Goal: Task Accomplishment & Management: Complete application form

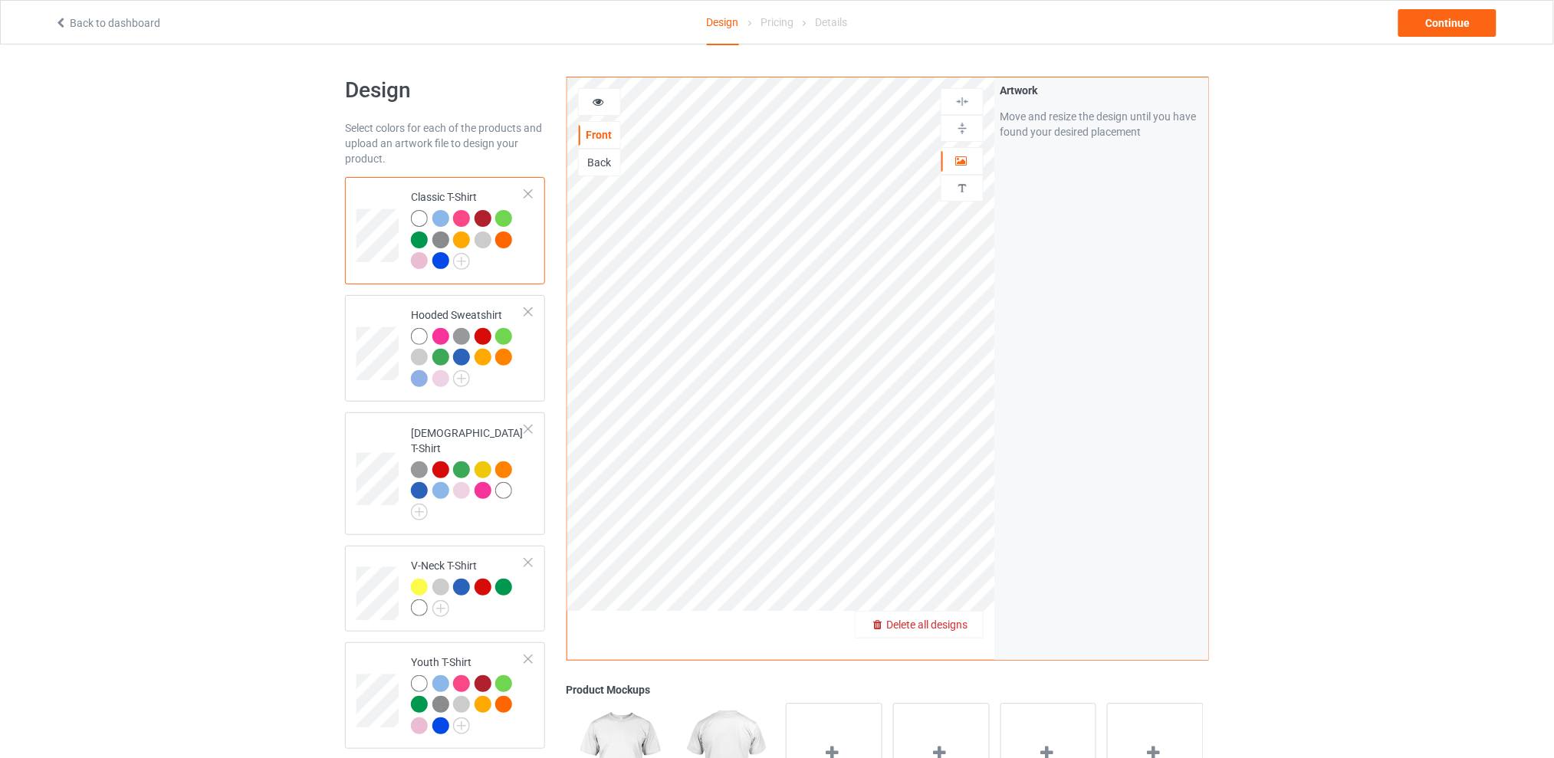
click at [959, 623] on span "Delete all designs" at bounding box center [926, 625] width 81 height 12
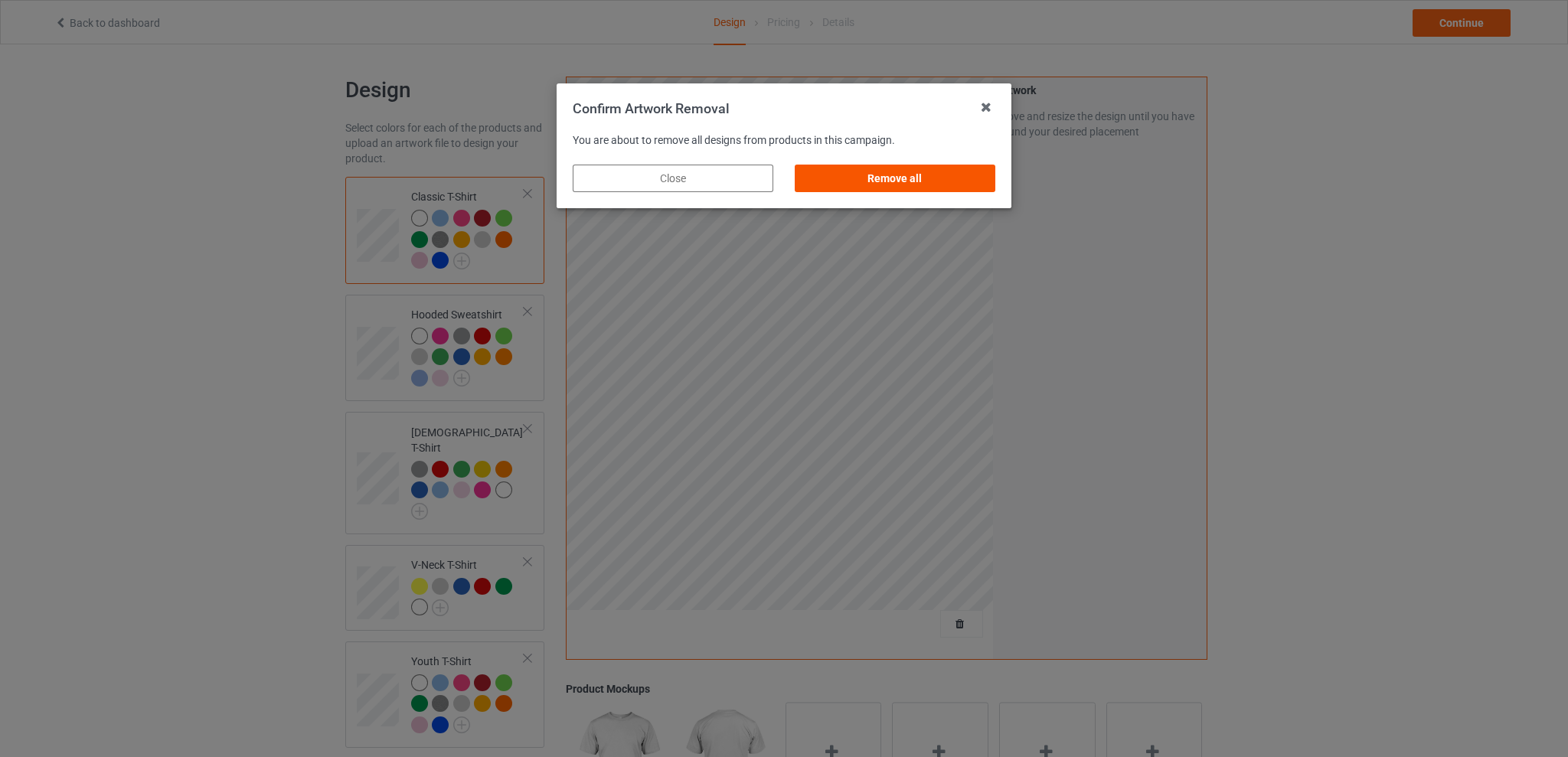
click at [933, 177] on div "Remove all" at bounding box center [895, 179] width 201 height 28
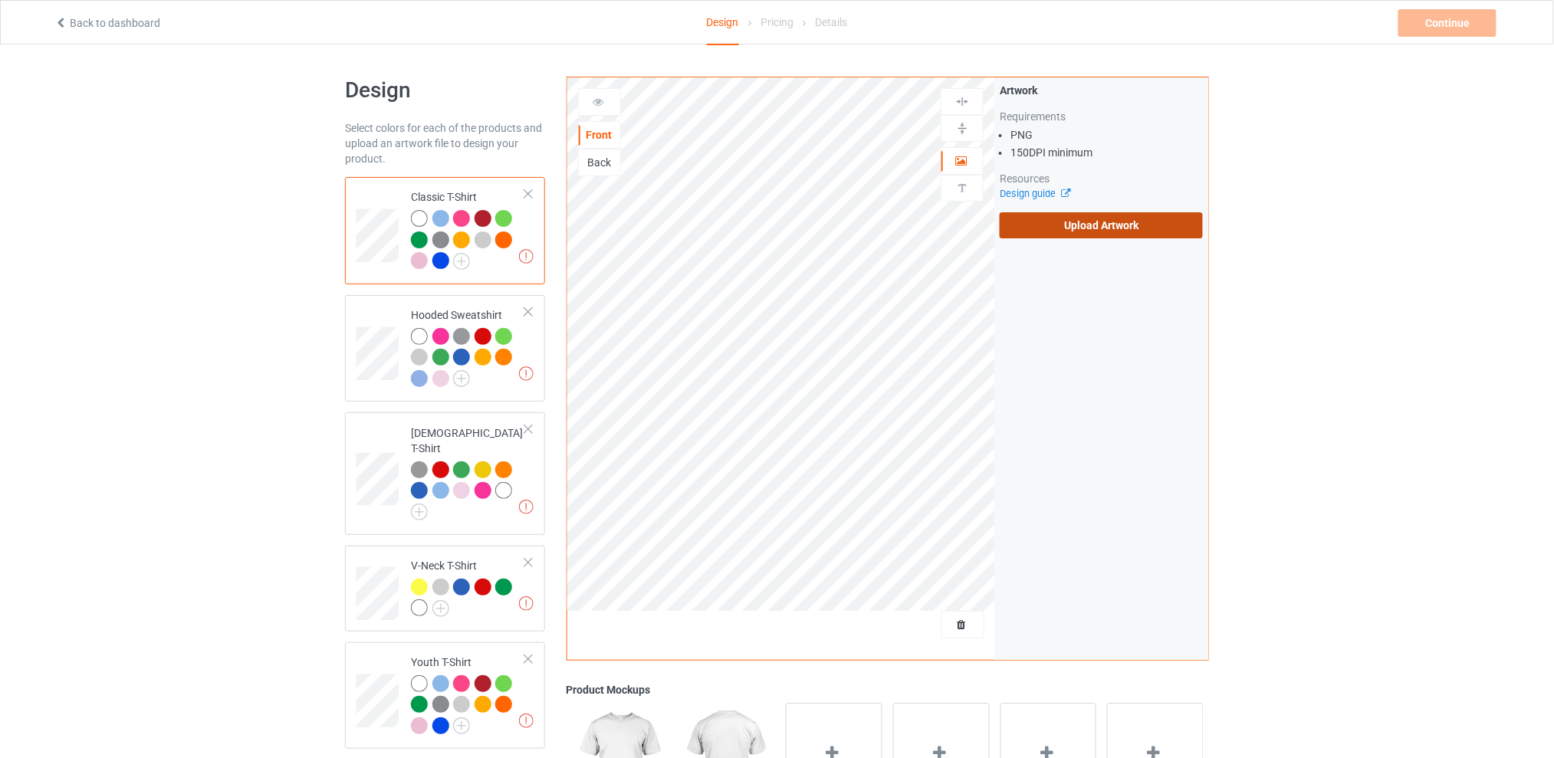
click at [1103, 233] on label "Upload Artwork" at bounding box center [1101, 225] width 203 height 26
click at [0, 0] on input "Upload Artwork" at bounding box center [0, 0] width 0 height 0
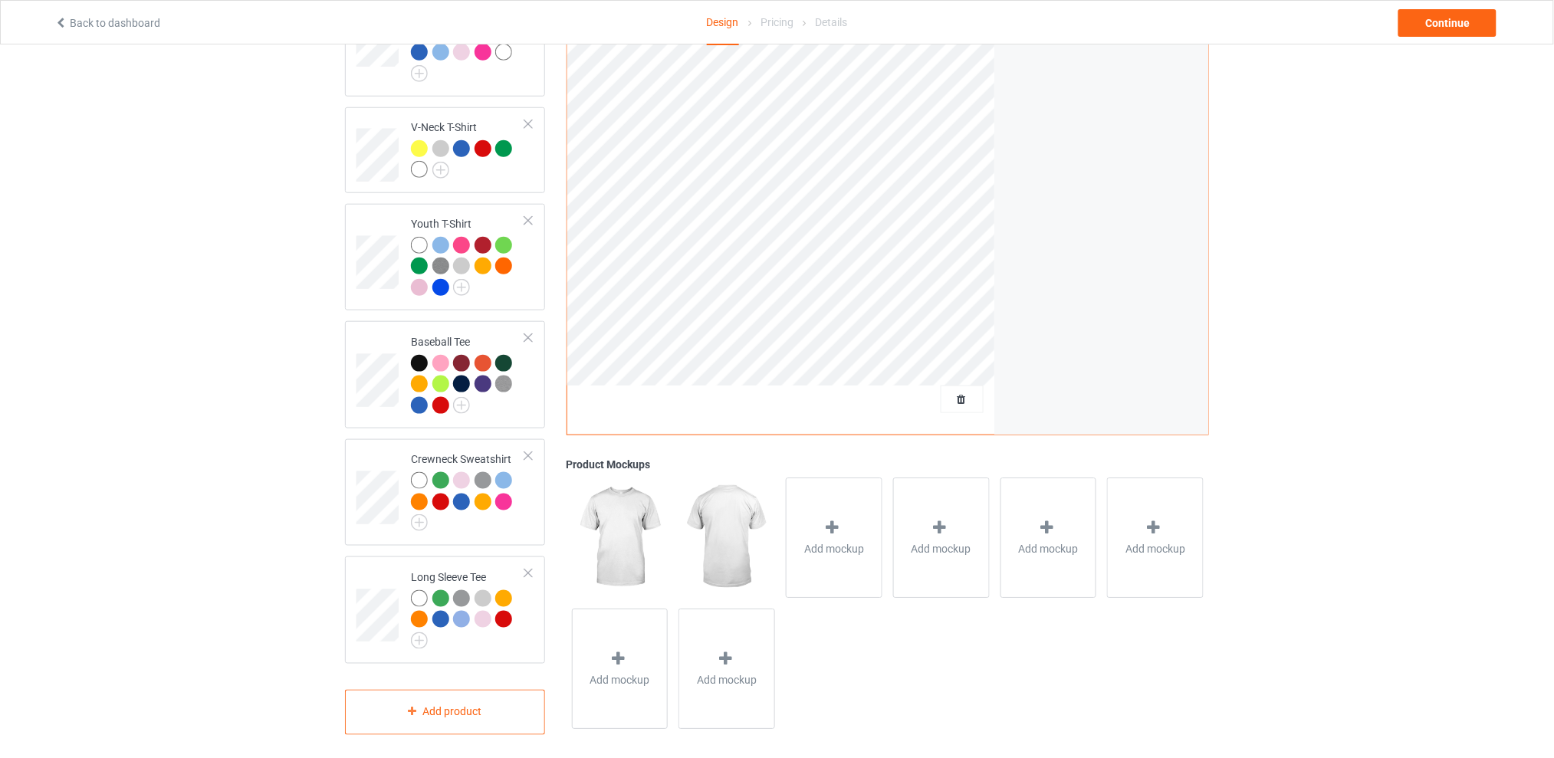
scroll to position [132, 0]
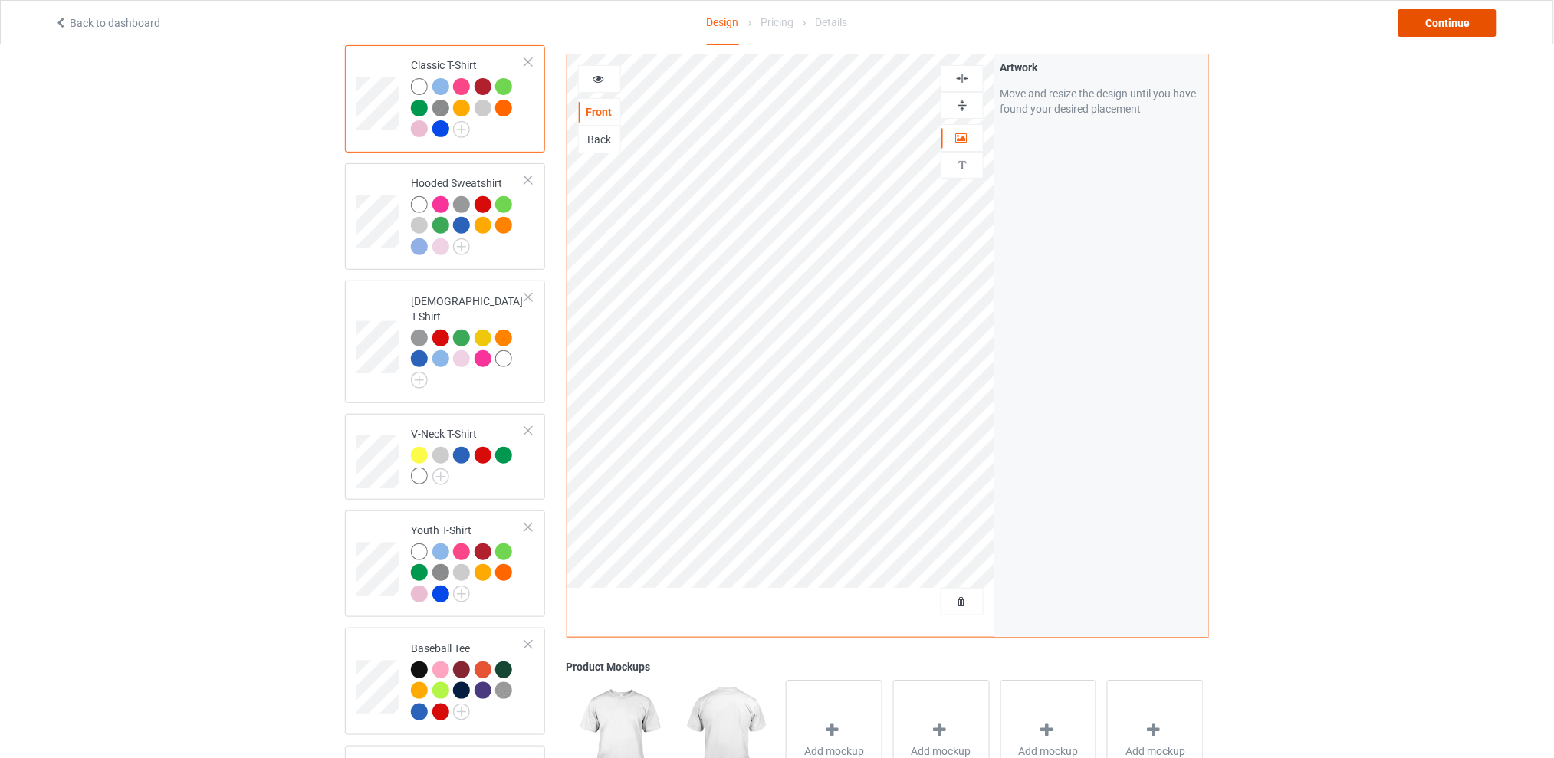
click at [1422, 25] on div "Continue" at bounding box center [1448, 23] width 98 height 28
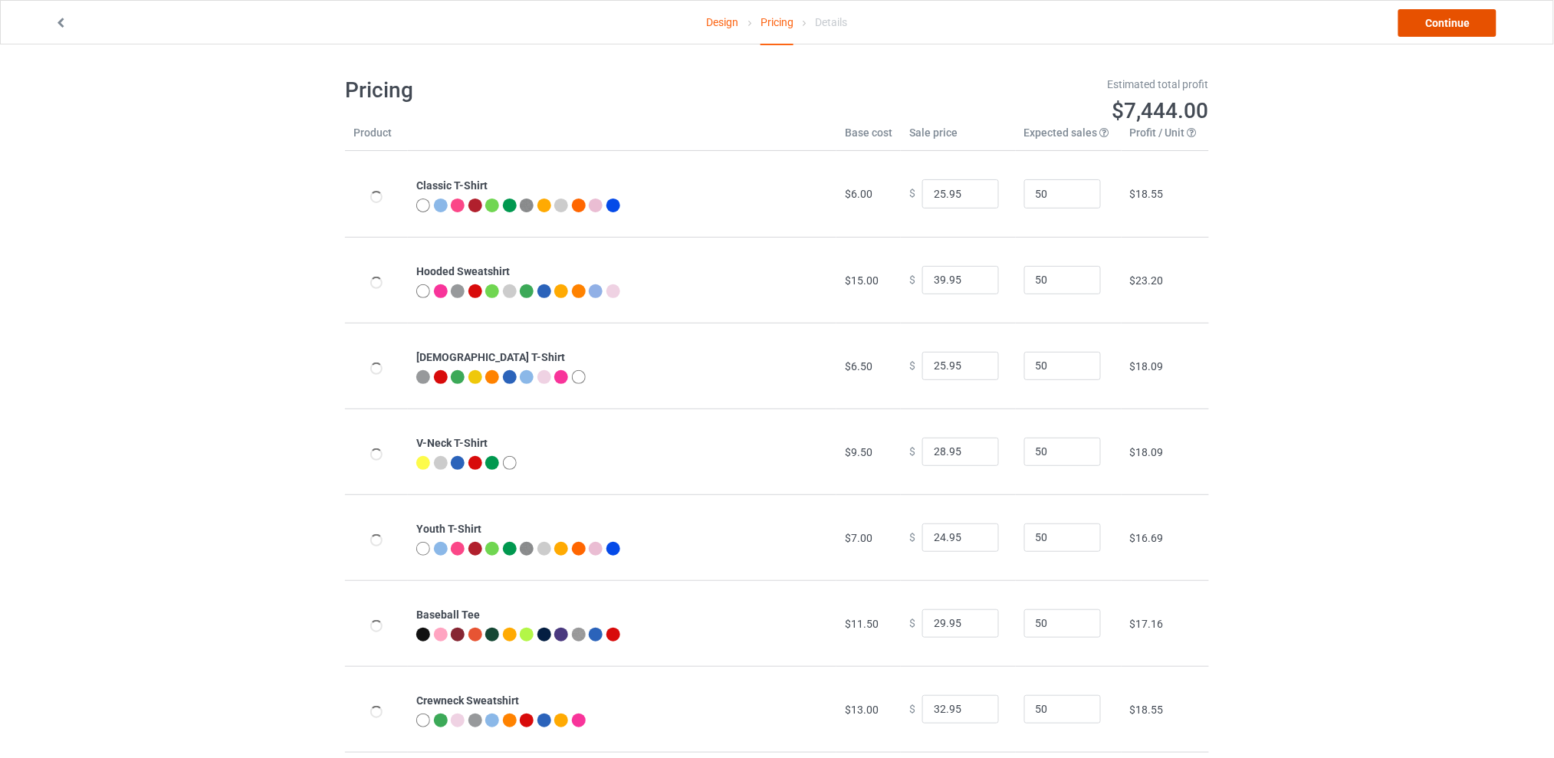
click at [1419, 21] on link "Continue" at bounding box center [1448, 23] width 98 height 28
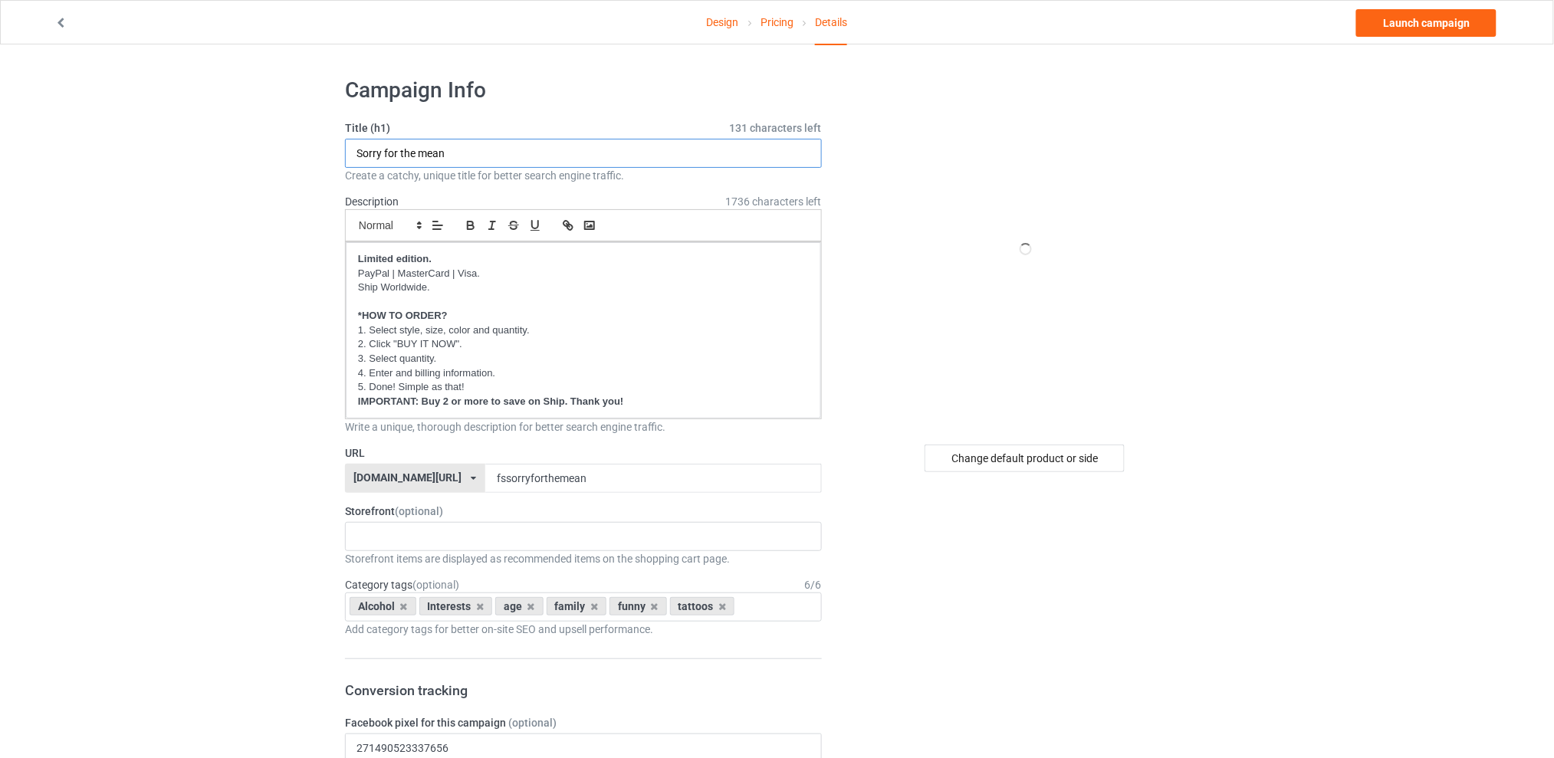
drag, startPoint x: 544, startPoint y: 153, endPoint x: 275, endPoint y: 150, distance: 269.2
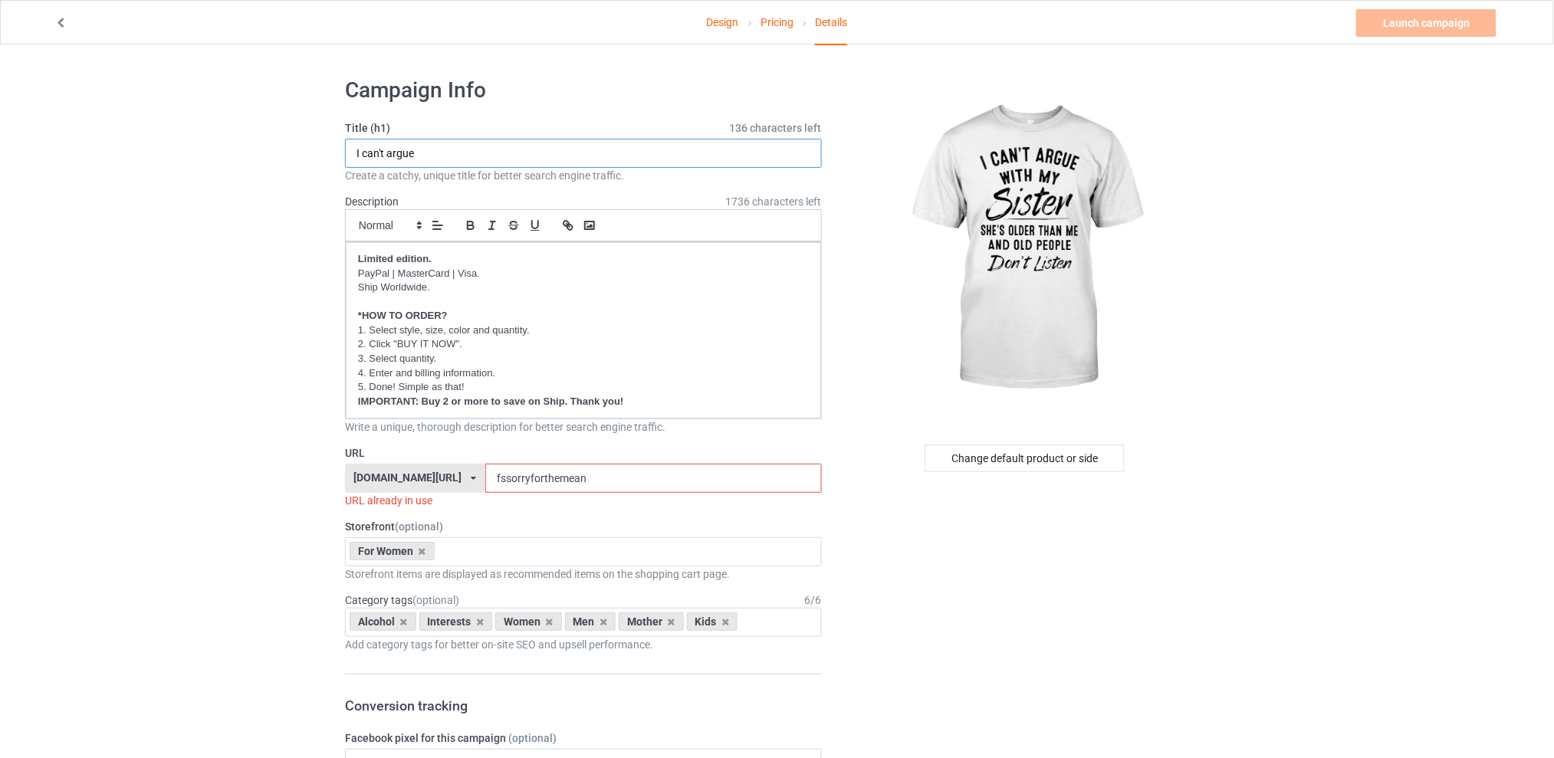
click at [438, 153] on input "I can't argue" at bounding box center [583, 153] width 477 height 29
type input "I can't argue with my sister"
drag, startPoint x: 619, startPoint y: 482, endPoint x: 501, endPoint y: 479, distance: 118.1
click at [501, 479] on input "fssorryforthemean" at bounding box center [653, 478] width 336 height 29
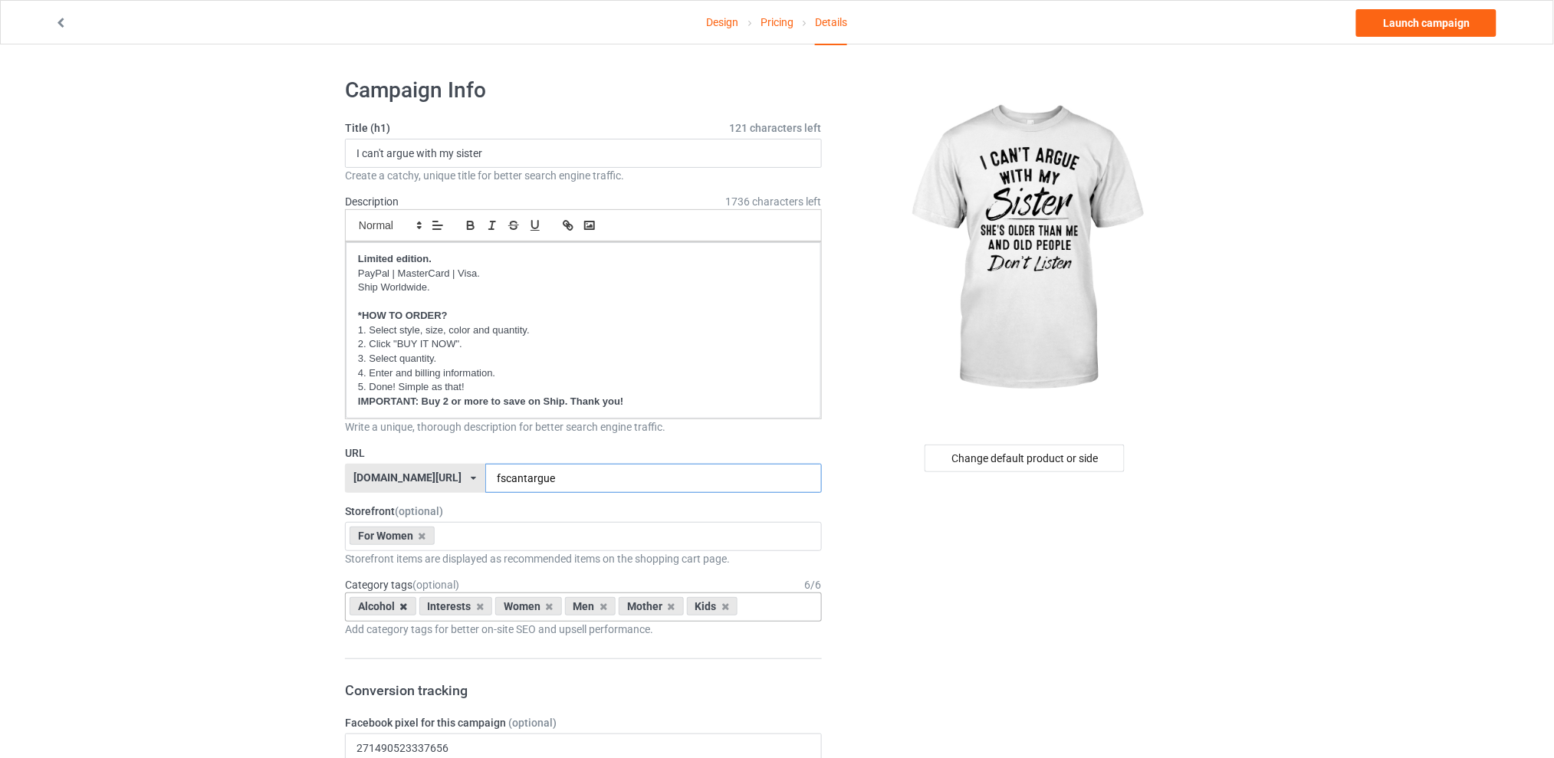
type input "fscantargue"
click at [403, 607] on icon at bounding box center [404, 607] width 8 height 10
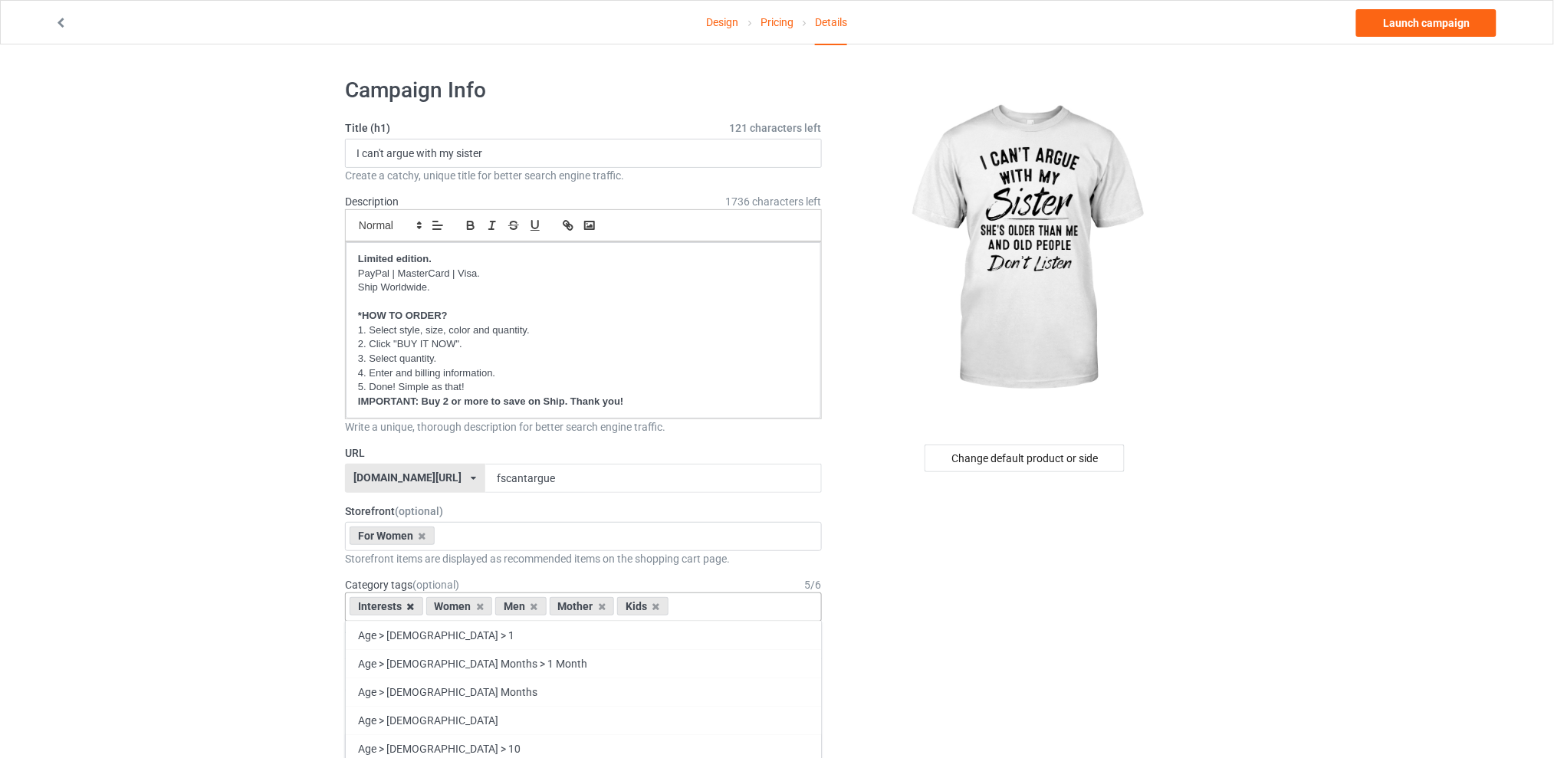
click at [412, 607] on icon at bounding box center [411, 607] width 8 height 10
click at [460, 607] on icon at bounding box center [458, 607] width 8 height 10
click at [472, 607] on icon at bounding box center [472, 607] width 8 height 10
click at [459, 607] on icon at bounding box center [458, 607] width 8 height 10
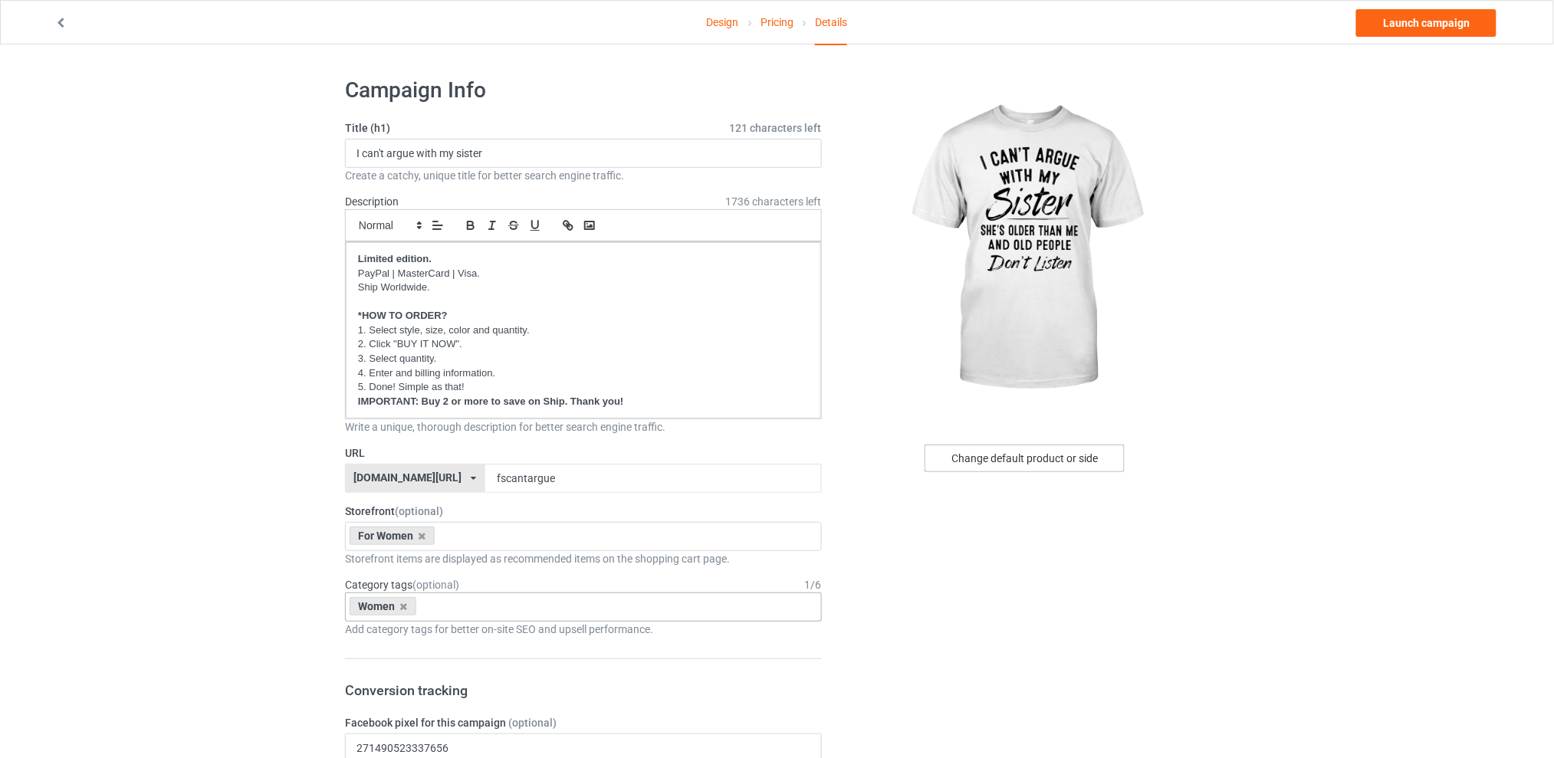
click at [978, 457] on div "Change default product or side" at bounding box center [1025, 459] width 200 height 28
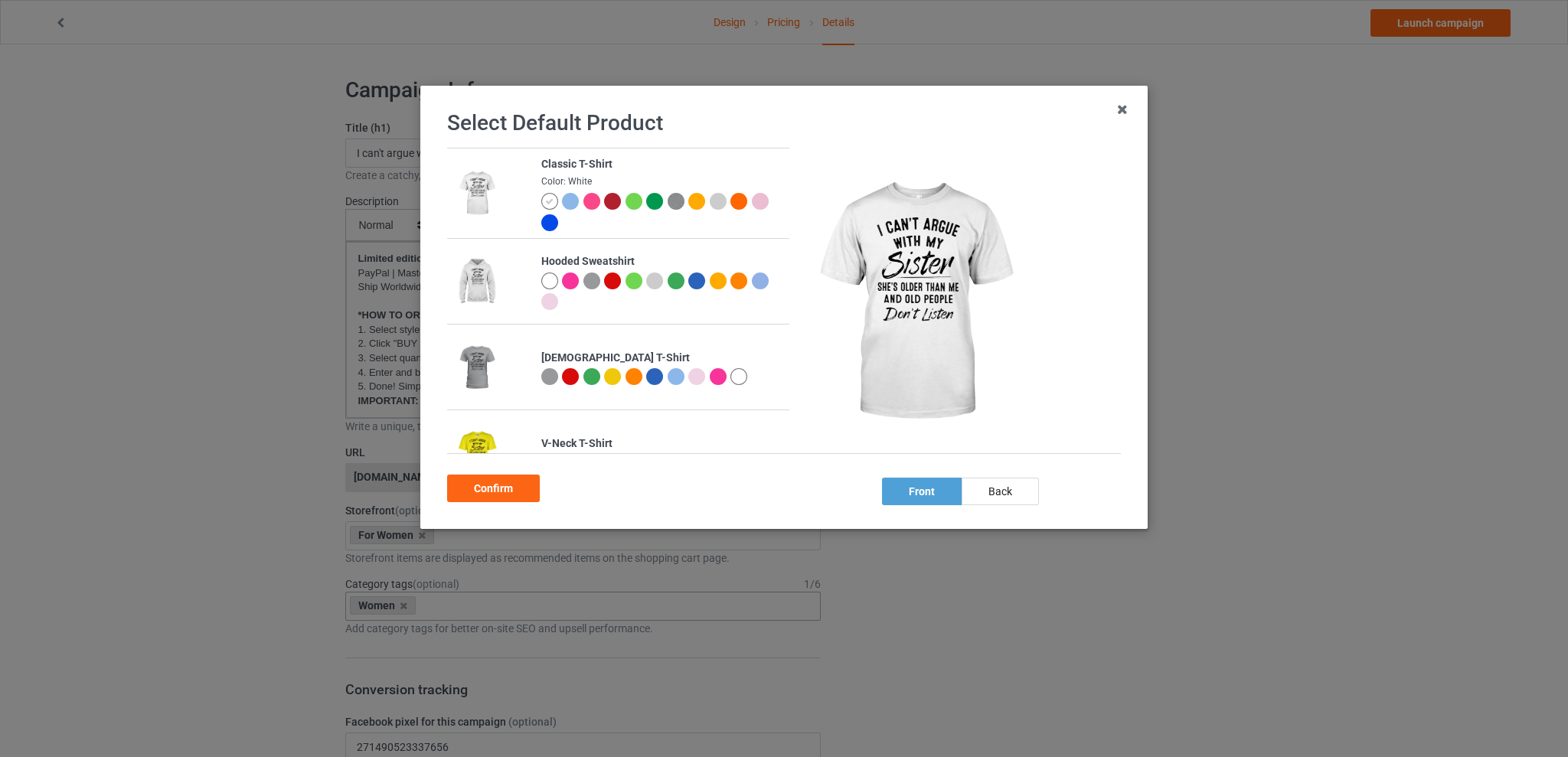
scroll to position [307, 0]
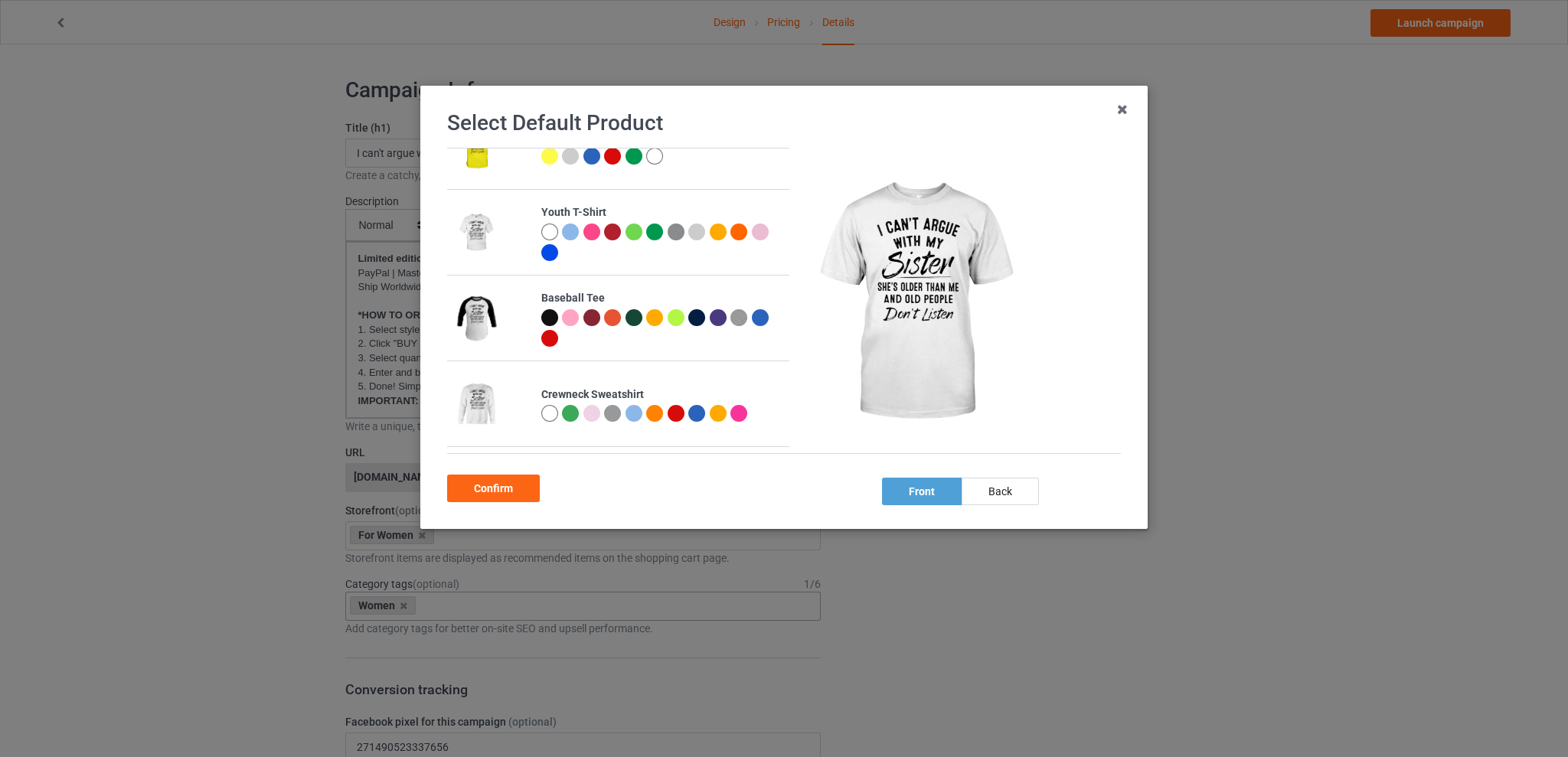
click at [588, 410] on div at bounding box center [591, 413] width 17 height 17
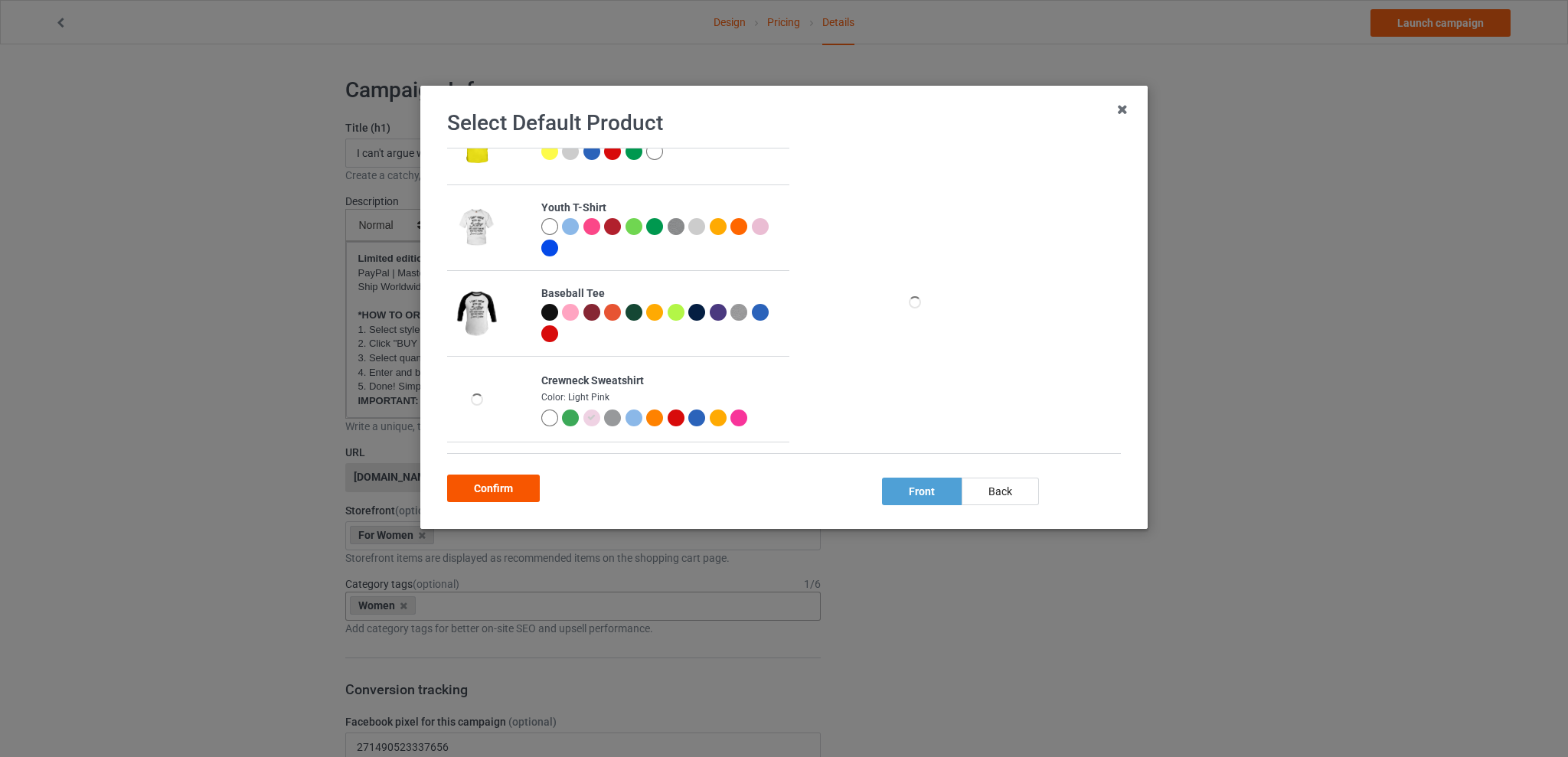
click at [488, 483] on div "Confirm" at bounding box center [493, 488] width 93 height 28
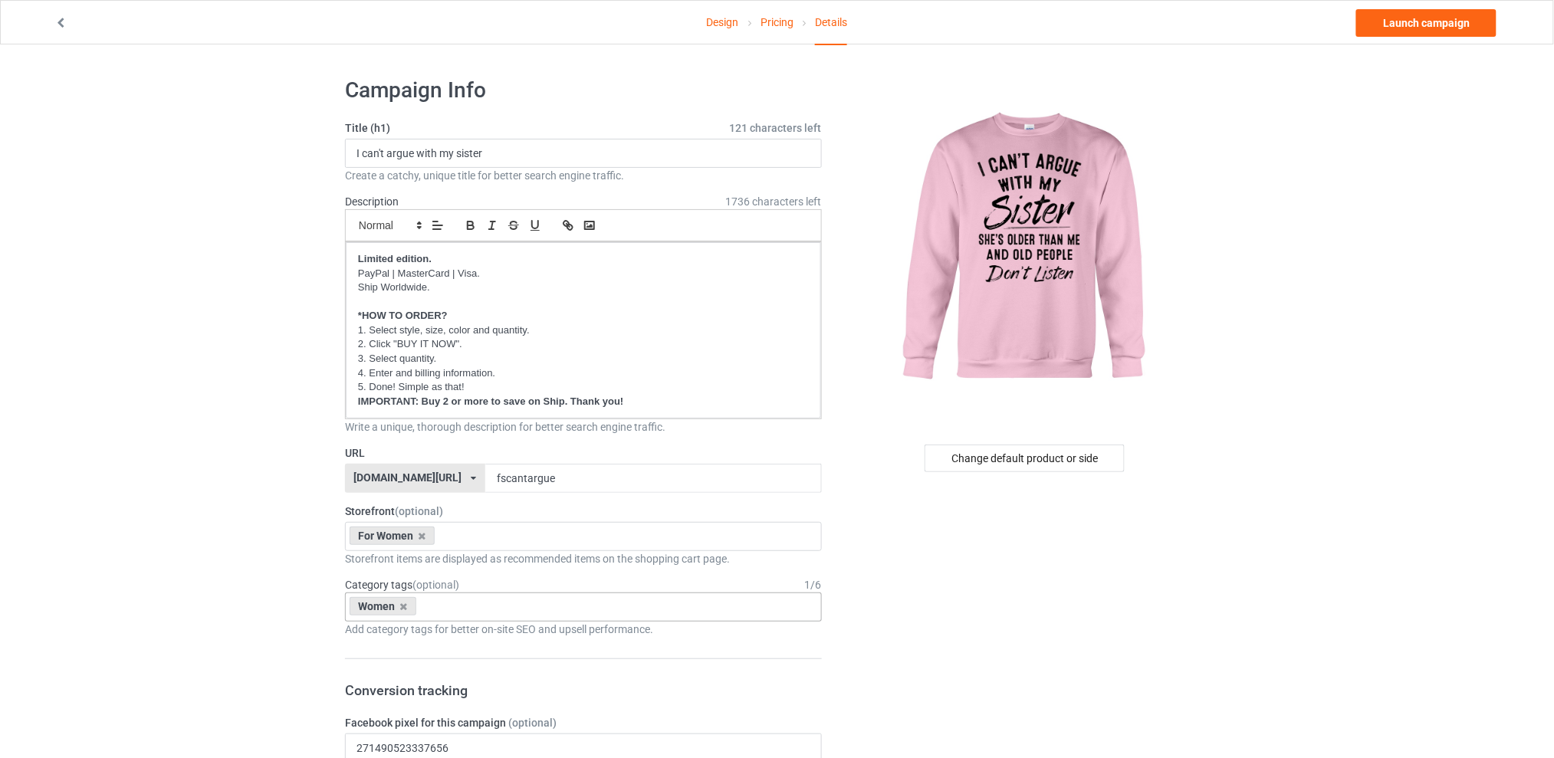
click at [1420, 18] on link "Launch campaign" at bounding box center [1426, 23] width 140 height 28
